Goal: Task Accomplishment & Management: Manage account settings

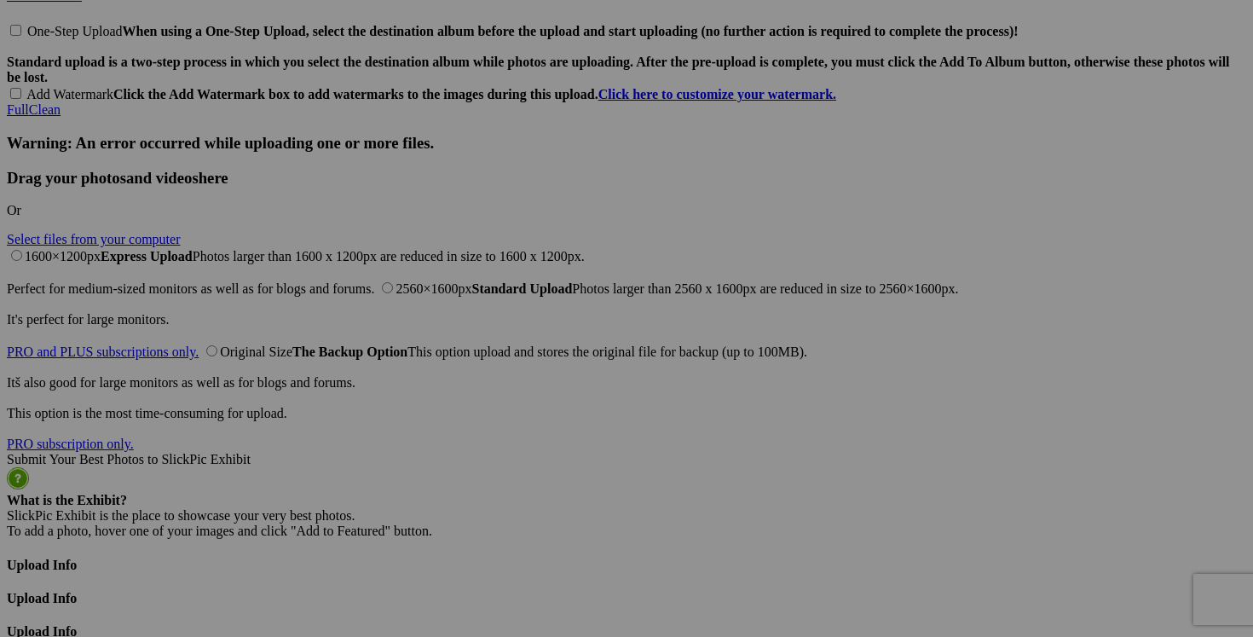
scroll to position [4173, 0]
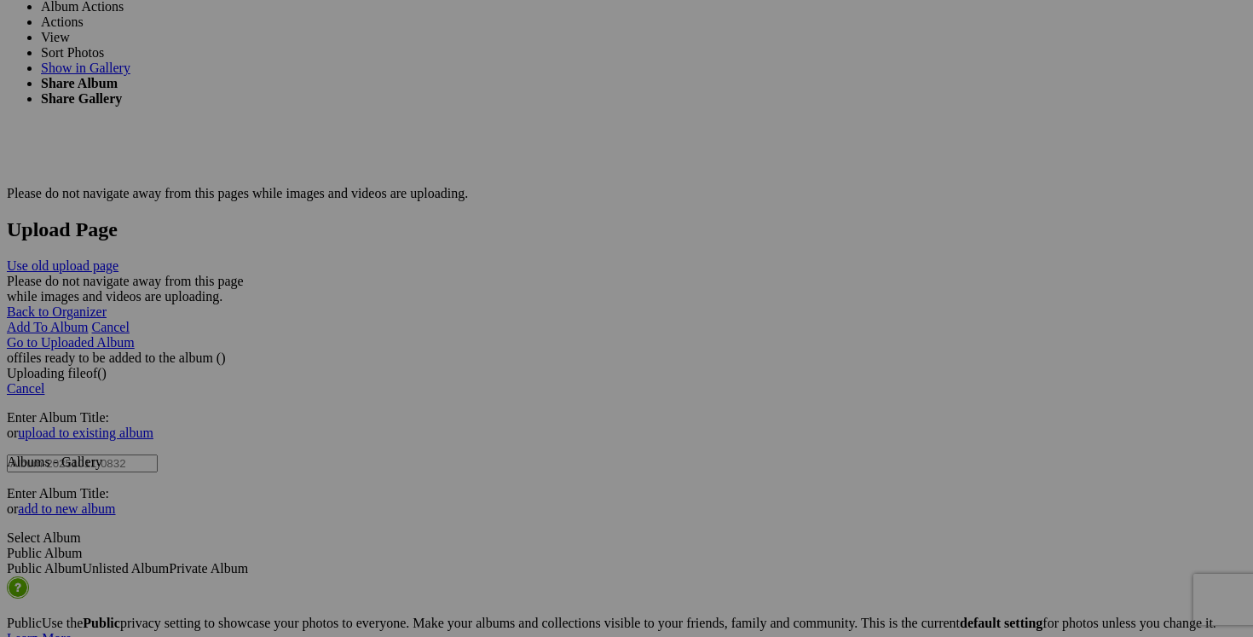
scroll to position [3366, 0]
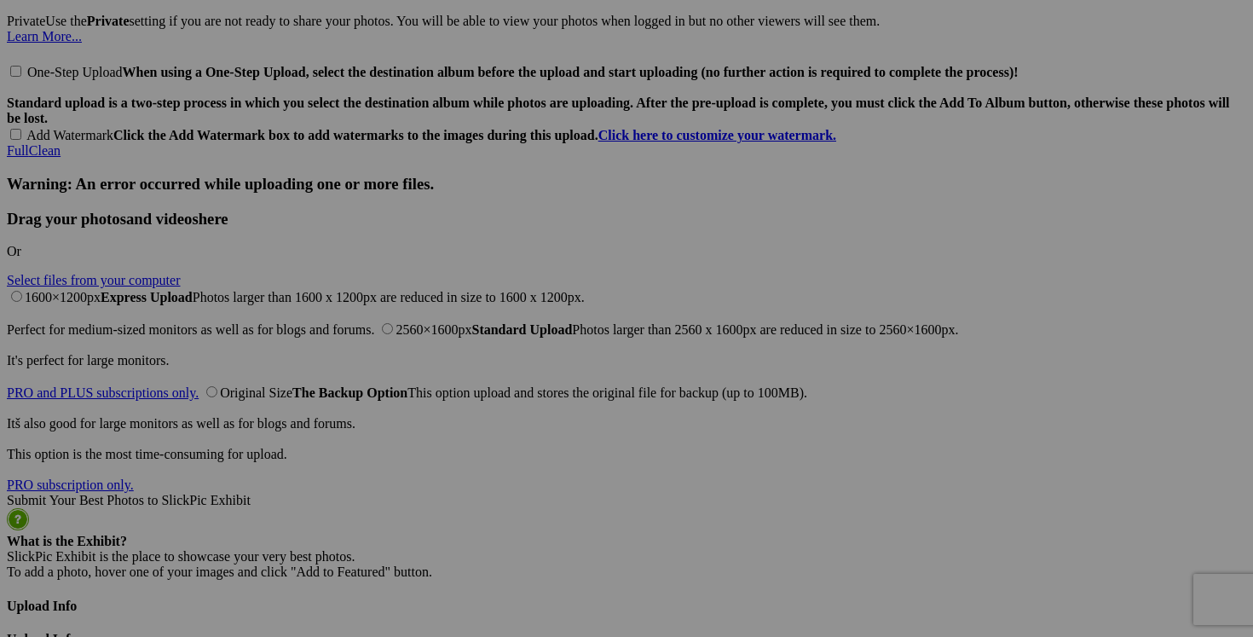
scroll to position [4135, 0]
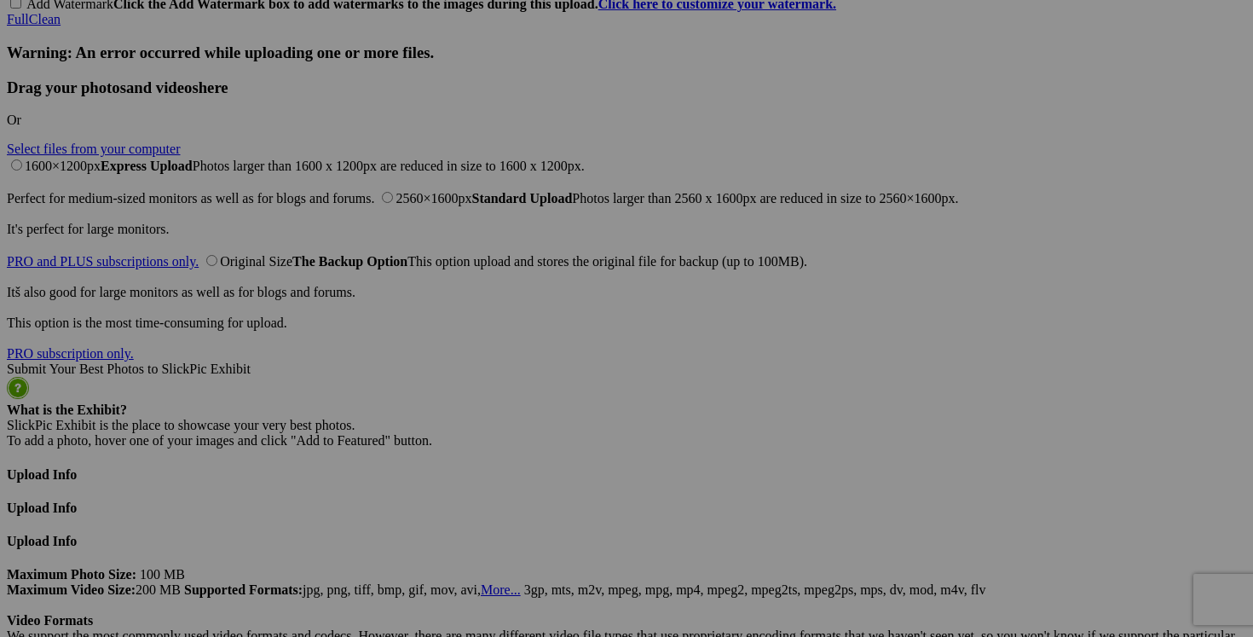
scroll to position [4256, 0]
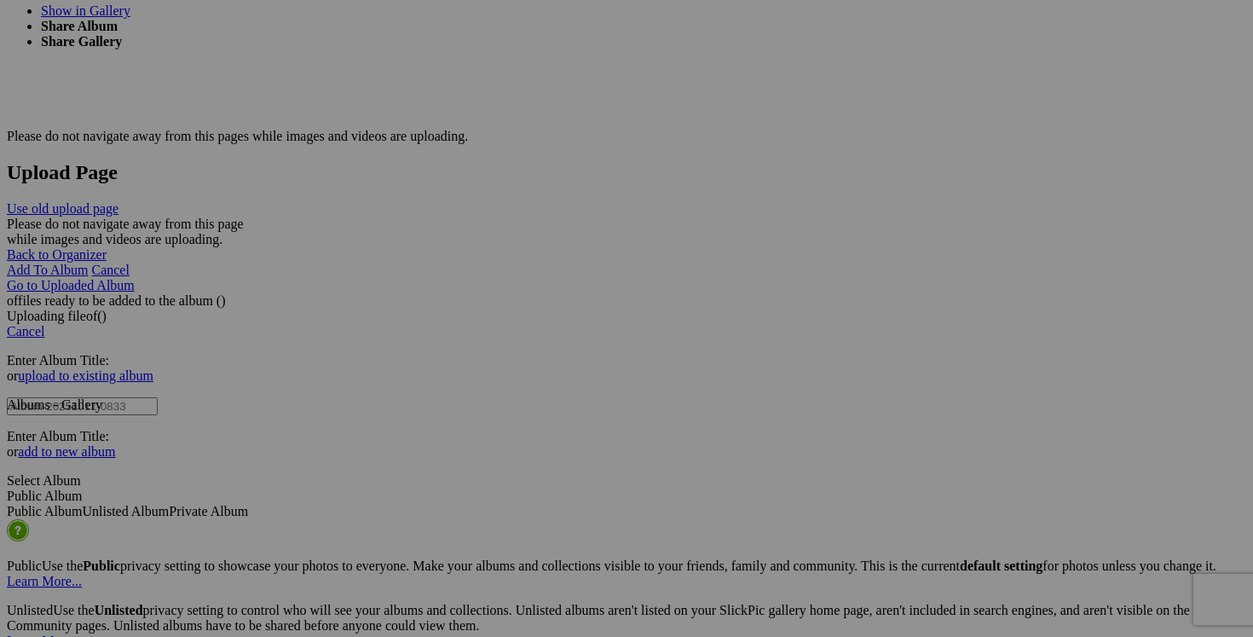
scroll to position [3484, 0]
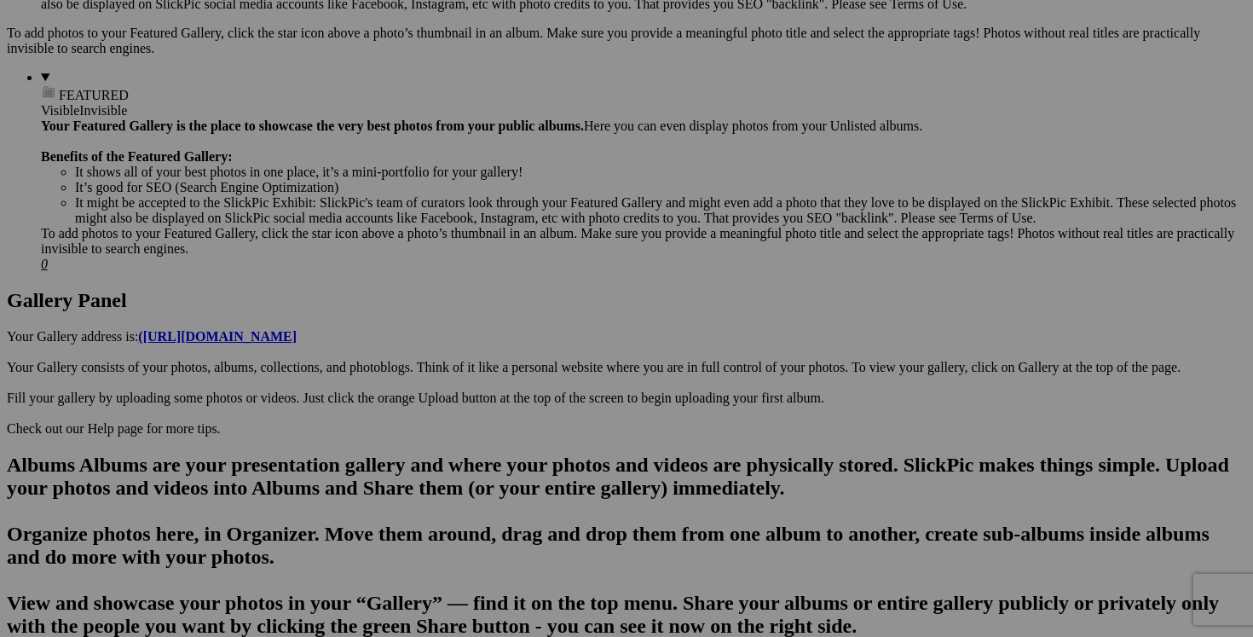
scroll to position [0, 0]
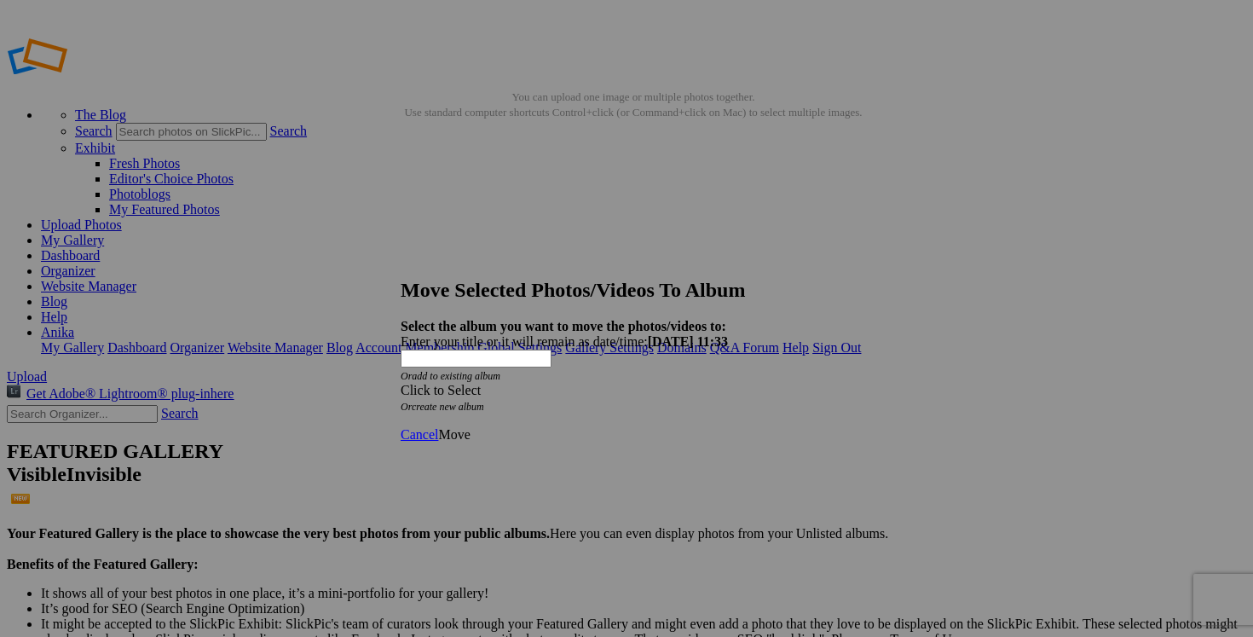
click at [401, 383] on span at bounding box center [401, 390] width 0 height 14
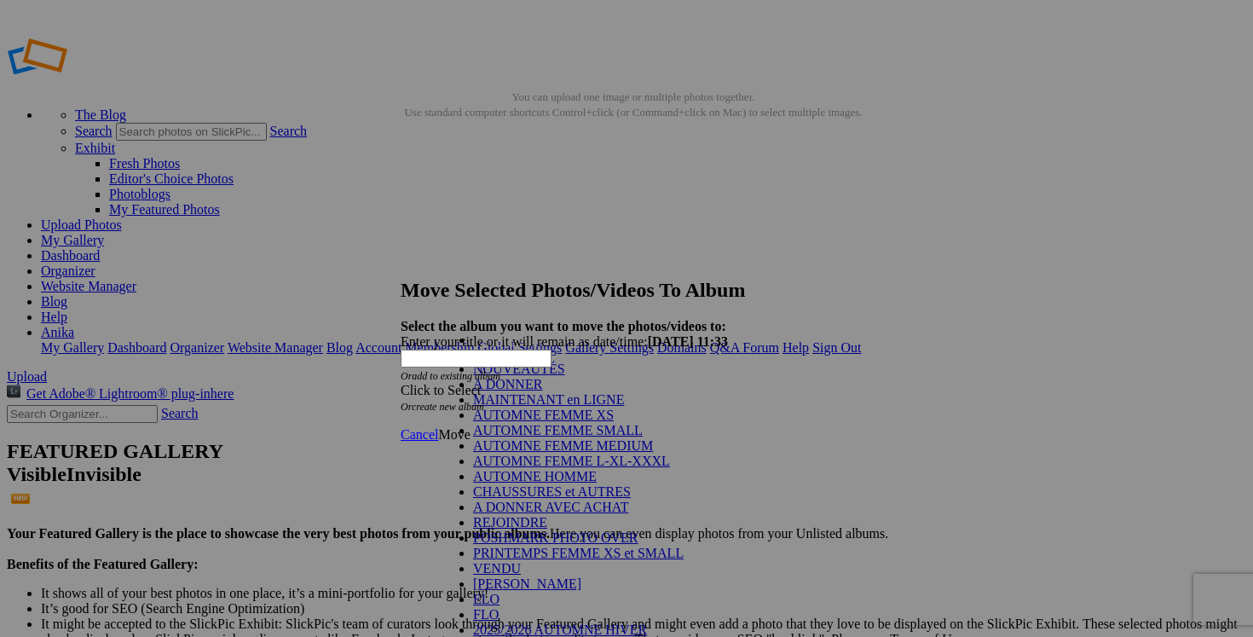
scroll to position [229, 0]
click at [488, 561] on link "VENDU" at bounding box center [497, 568] width 48 height 14
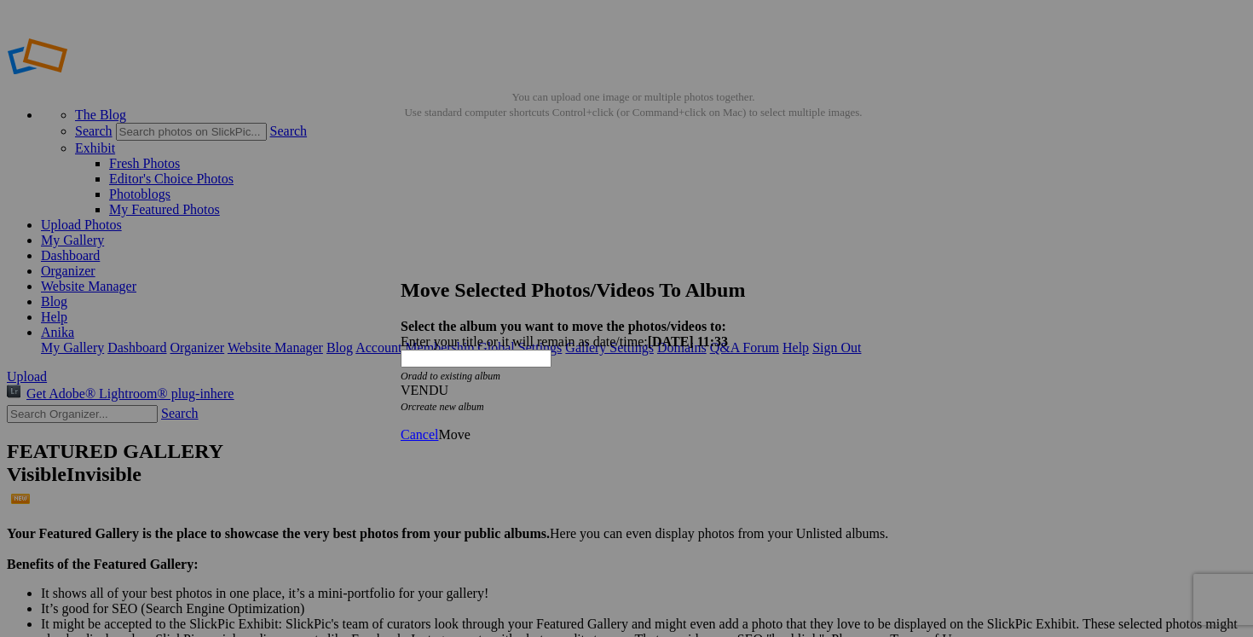
click at [470, 427] on span "Move" at bounding box center [454, 434] width 32 height 14
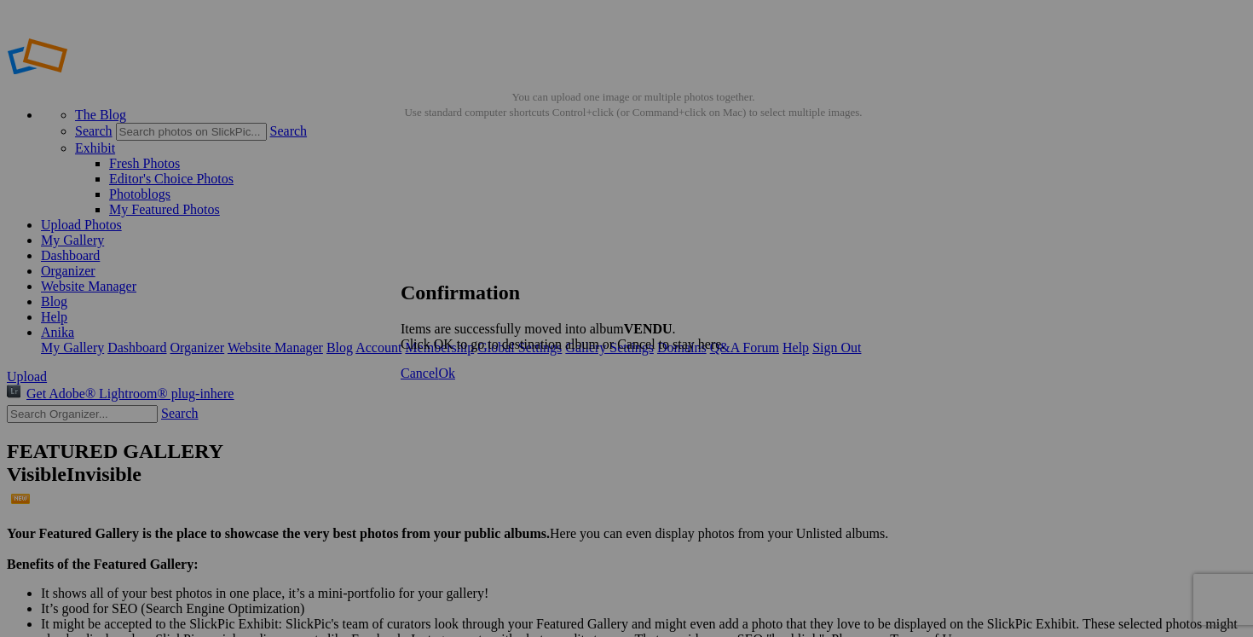
click at [438, 380] on link "Cancel" at bounding box center [420, 373] width 38 height 14
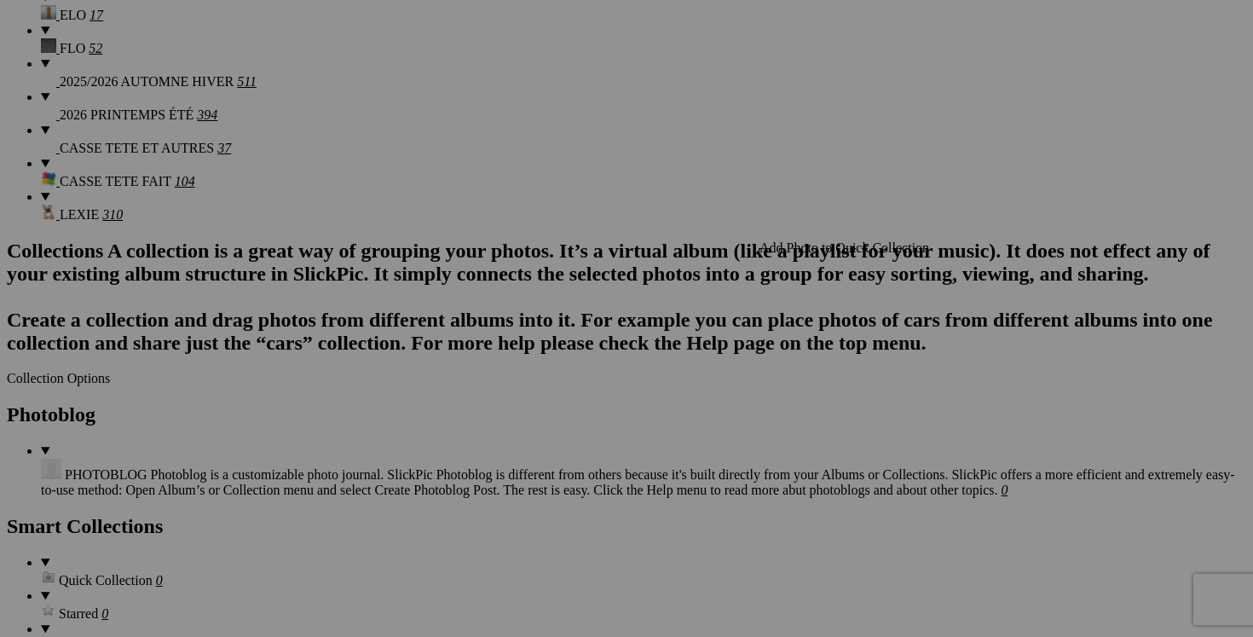
scroll to position [1931, 0]
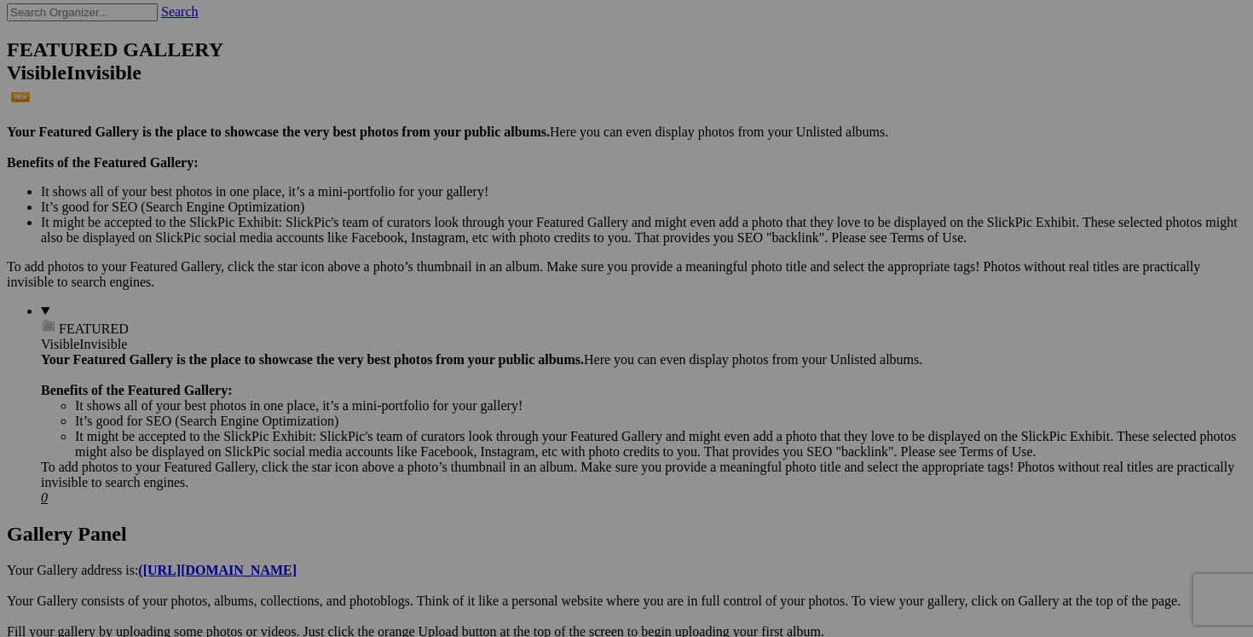
scroll to position [0, 0]
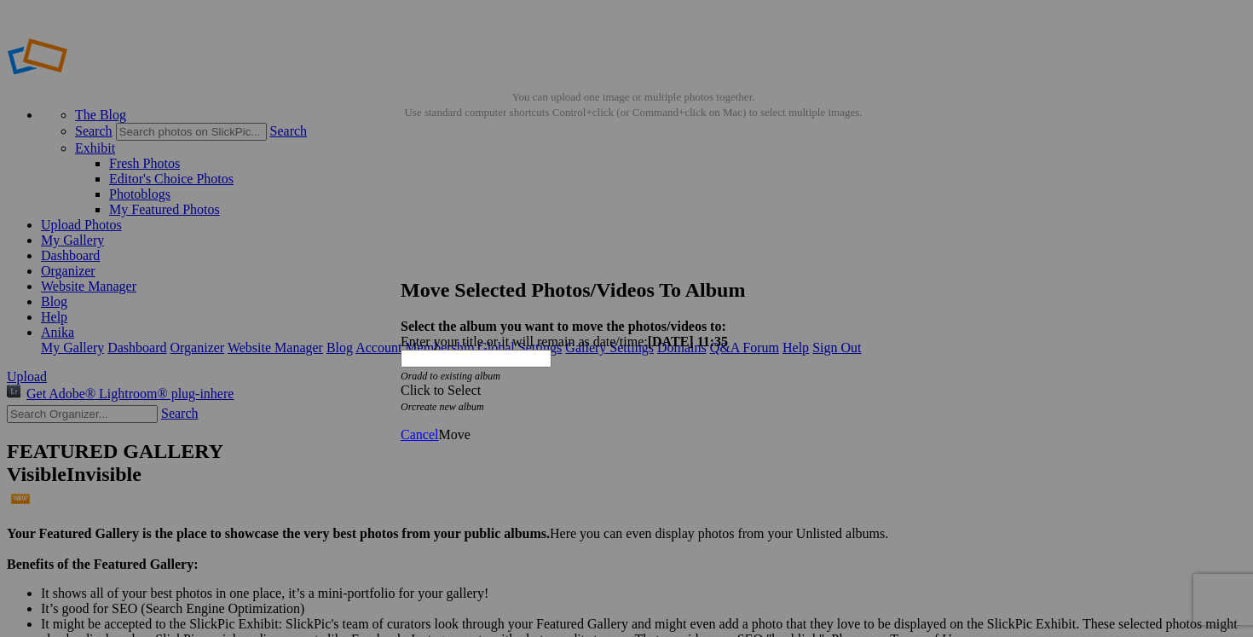
click at [401, 383] on span at bounding box center [401, 390] width 0 height 14
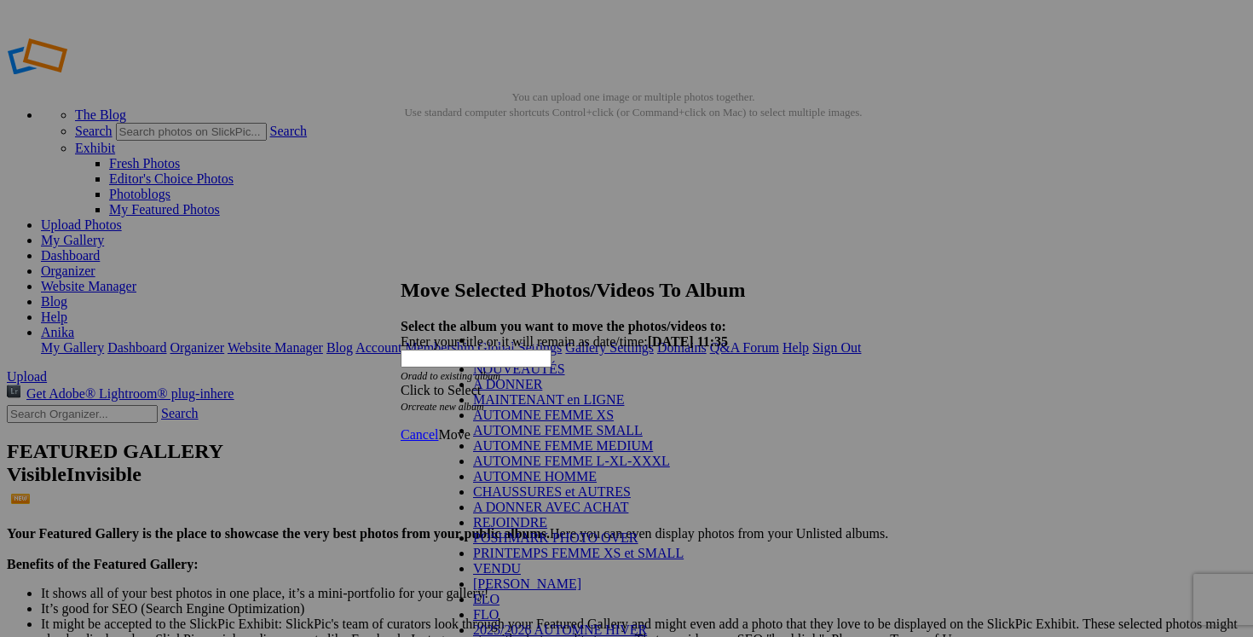
scroll to position [231, 0]
click at [499, 561] on link "VENDU" at bounding box center [497, 568] width 48 height 14
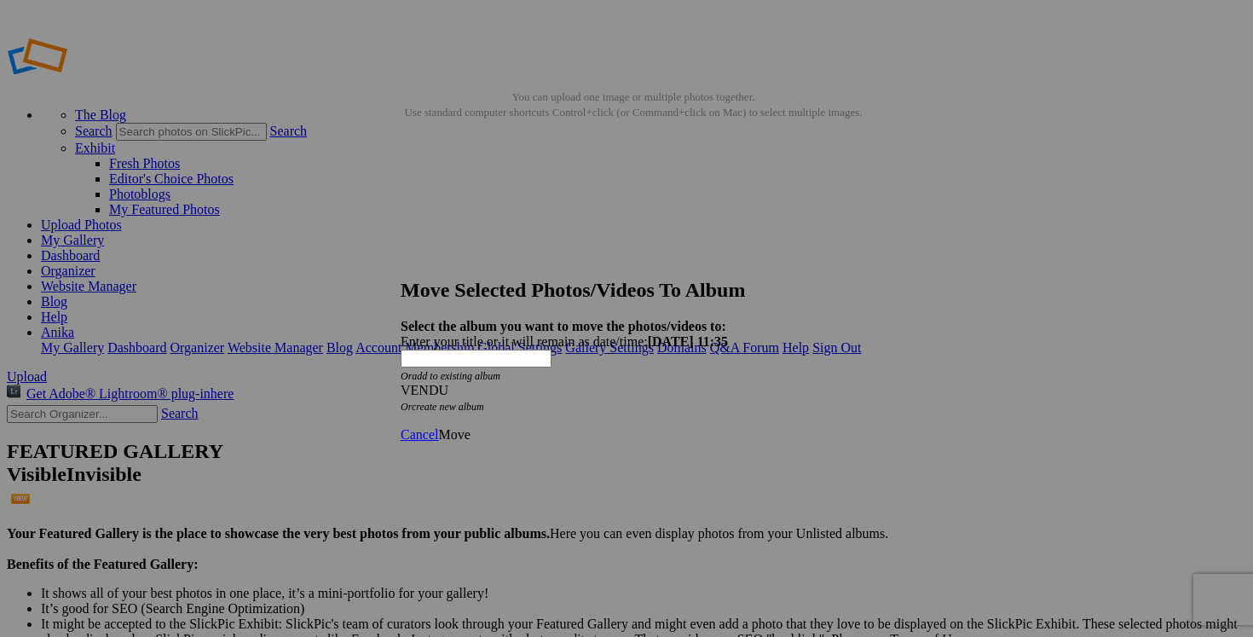
click at [470, 427] on link "Move" at bounding box center [454, 434] width 32 height 14
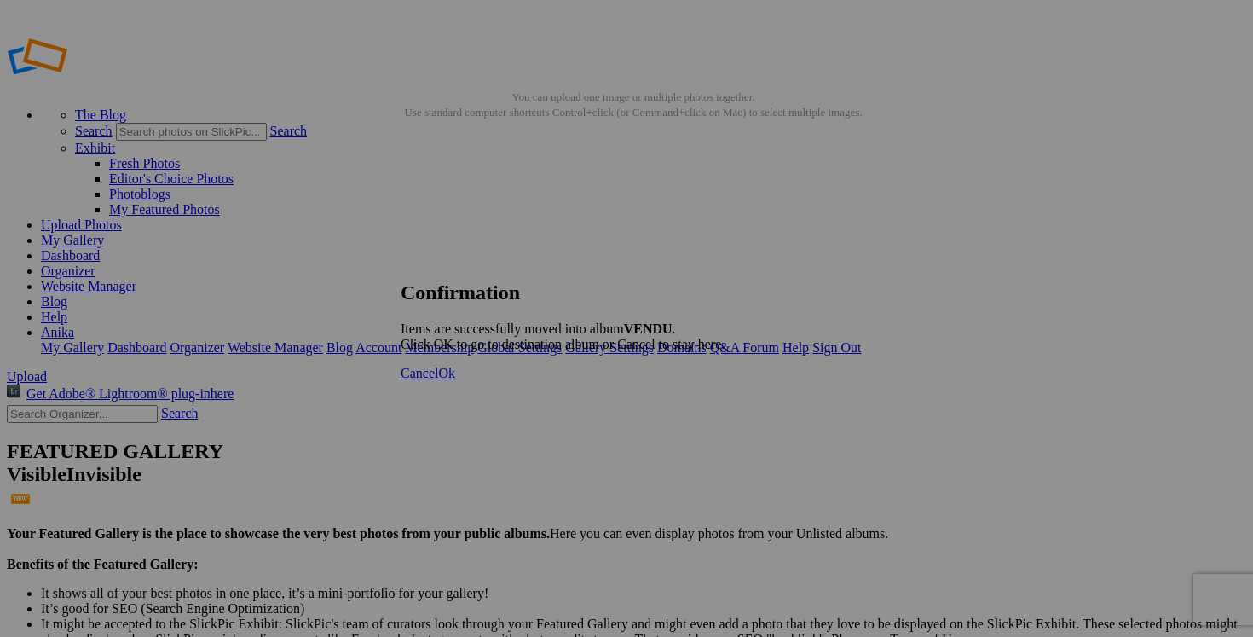
click at [438, 380] on span "Cancel" at bounding box center [420, 373] width 38 height 14
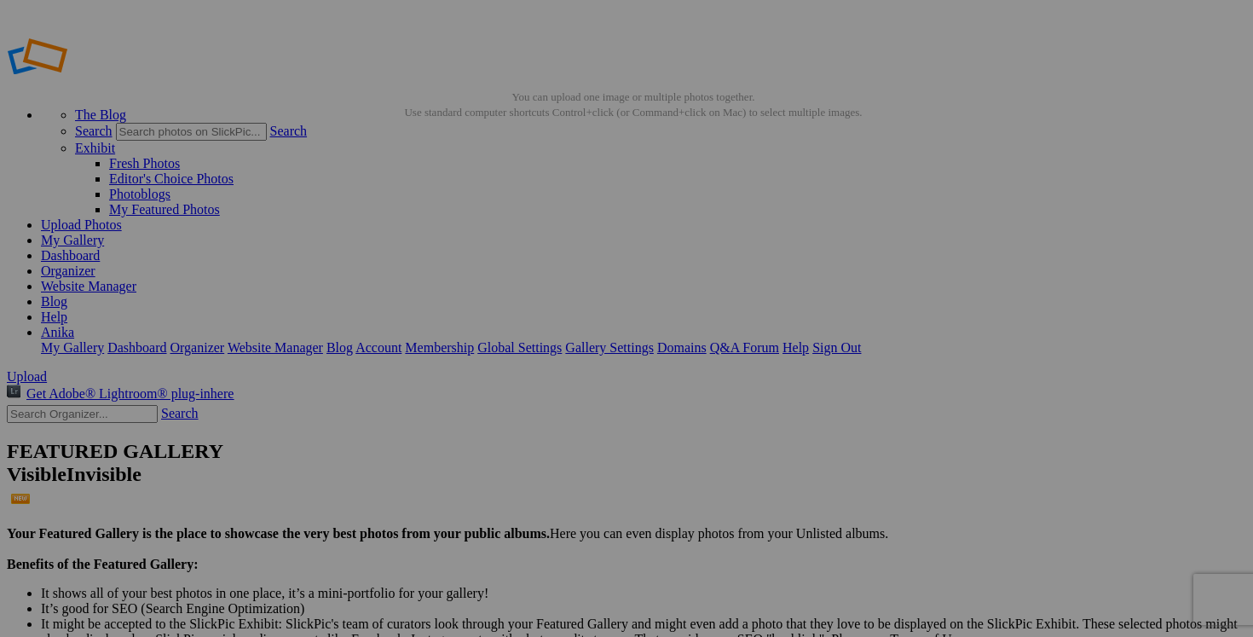
click at [100, 248] on link "Dashboard" at bounding box center [70, 255] width 59 height 14
